Goal: Task Accomplishment & Management: Manage account settings

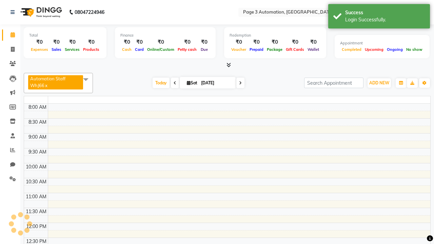
select select "en"
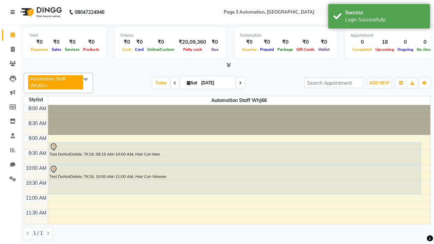
click at [14, 12] on icon at bounding box center [13, 12] width 4 height 5
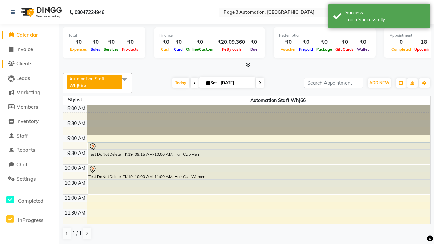
click at [29, 64] on span "Clients" at bounding box center [24, 63] width 16 height 6
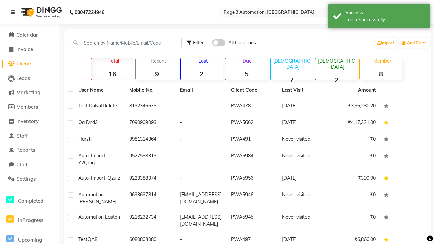
click at [14, 12] on icon at bounding box center [13, 12] width 4 height 5
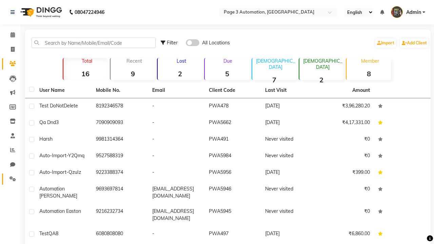
click at [10, 179] on icon at bounding box center [12, 178] width 6 height 5
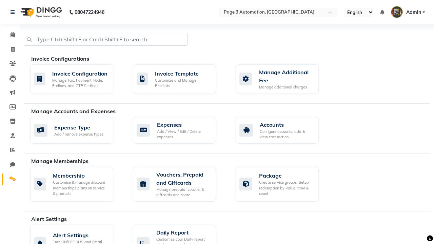
select select "2: 15"
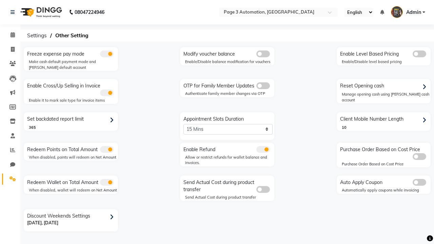
click at [263, 86] on span at bounding box center [263, 85] width 14 height 7
click at [256, 87] on input "checkbox" at bounding box center [256, 87] width 0 height 0
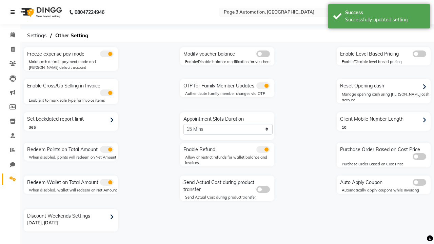
click at [14, 12] on icon at bounding box center [13, 12] width 4 height 5
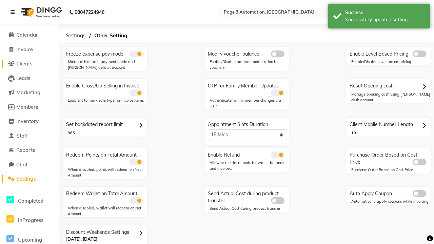
click at [29, 64] on span "Clients" at bounding box center [24, 63] width 16 height 6
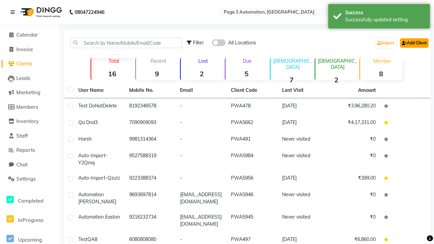
click at [414, 43] on link "Add Client" at bounding box center [414, 42] width 28 height 9
select select "22"
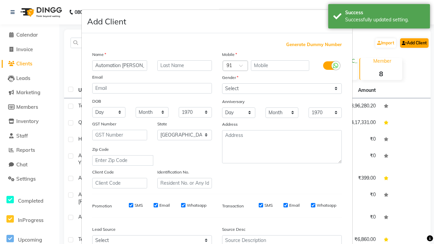
type input "Automation [PERSON_NAME]"
type input "9323692179"
type input "[EMAIL_ADDRESS][DOMAIN_NAME]"
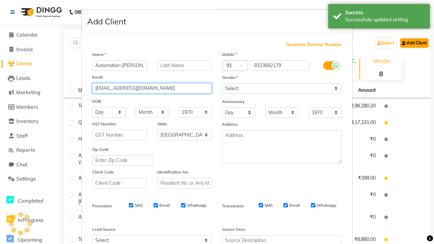
select select "[DEMOGRAPHIC_DATA]"
type input "[EMAIL_ADDRESS][DOMAIN_NAME]"
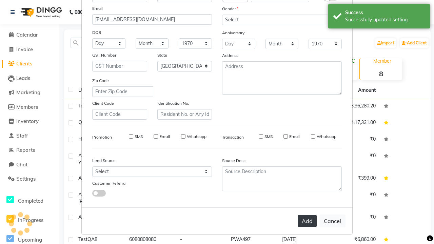
select select
select select "null"
select select
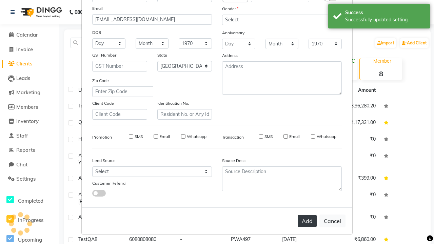
select select
checkbox input "false"
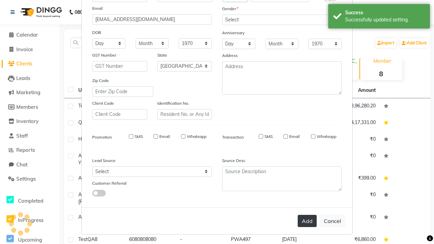
checkbox input "false"
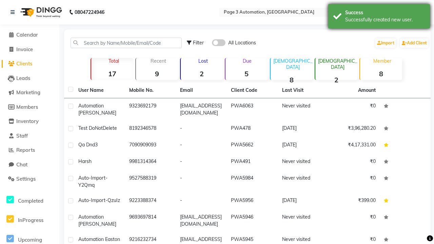
click at [379, 17] on div "Successfully created new user." at bounding box center [385, 19] width 80 height 7
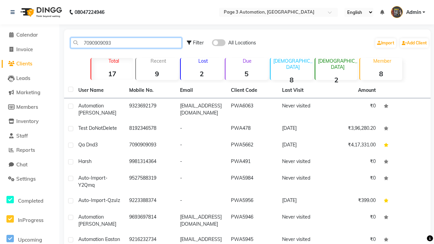
type input "7090909093"
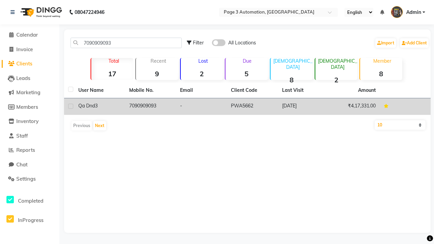
click at [151, 106] on td "7090909093" at bounding box center [150, 106] width 51 height 17
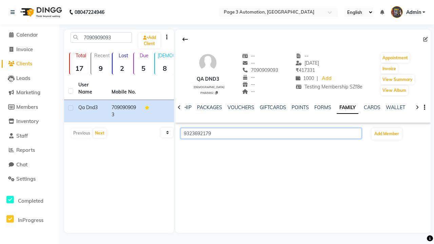
scroll to position [0, 147]
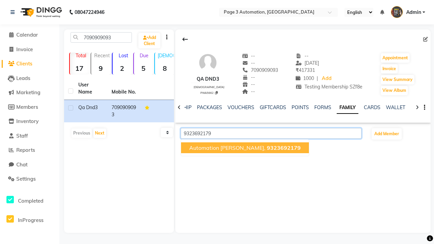
click at [267, 148] on span "9323692179" at bounding box center [284, 147] width 34 height 7
type input "9323692179"
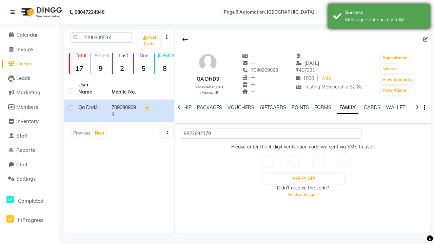
click at [379, 17] on div "Message sent successfully!" at bounding box center [385, 19] width 80 height 7
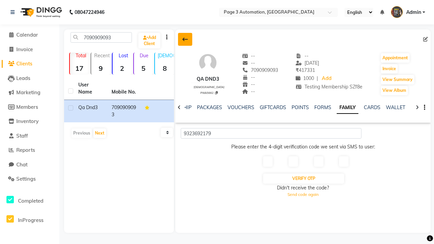
click at [185, 39] on icon at bounding box center [184, 39] width 5 height 5
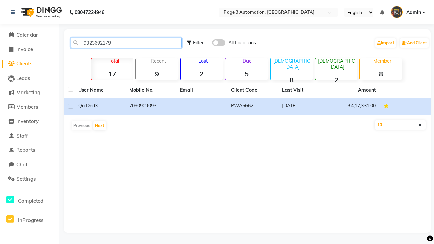
type input "9323692179"
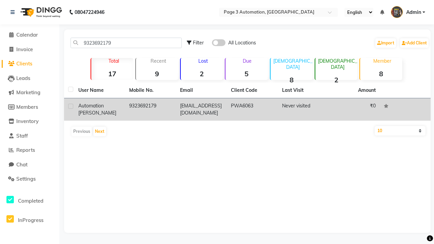
click at [151, 109] on td "9323692179" at bounding box center [150, 109] width 51 height 22
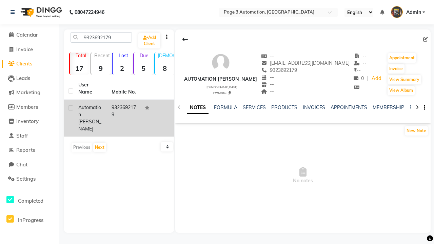
click at [71, 108] on label at bounding box center [70, 107] width 5 height 5
click at [71, 108] on input "checkbox" at bounding box center [70, 108] width 4 height 4
checkbox input "true"
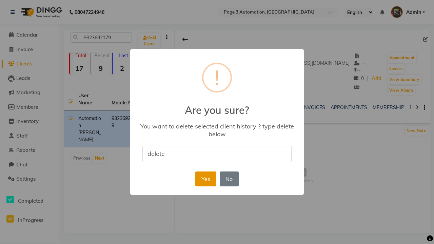
type input "delete"
click at [205, 179] on button "Yes" at bounding box center [205, 179] width 21 height 15
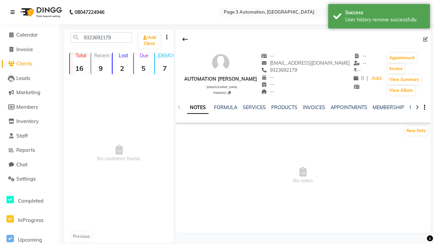
click at [379, 17] on div "User history remove successfully." at bounding box center [385, 19] width 80 height 7
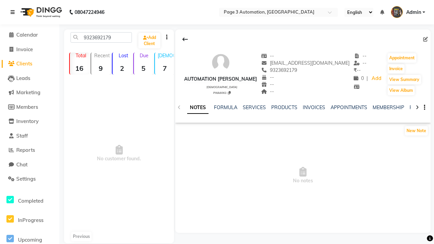
click at [14, 12] on icon at bounding box center [13, 12] width 4 height 5
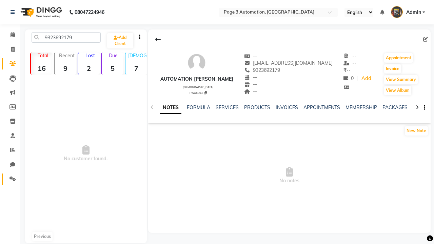
click at [10, 179] on icon at bounding box center [12, 178] width 6 height 5
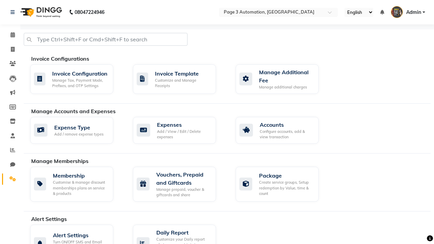
scroll to position [409, 0]
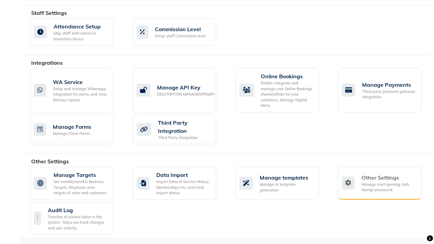
click at [379, 183] on div "Manage reset opening cash, change password." at bounding box center [388, 187] width 54 height 11
select select "2: 15"
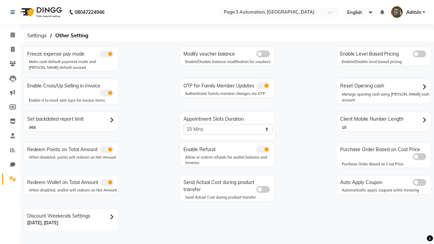
click at [263, 86] on span at bounding box center [263, 85] width 14 height 7
click at [256, 87] on input "checkbox" at bounding box center [256, 87] width 0 height 0
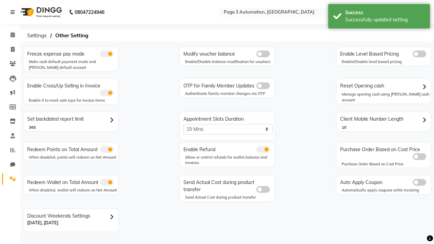
scroll to position [0, 2]
